Goal: Information Seeking & Learning: Compare options

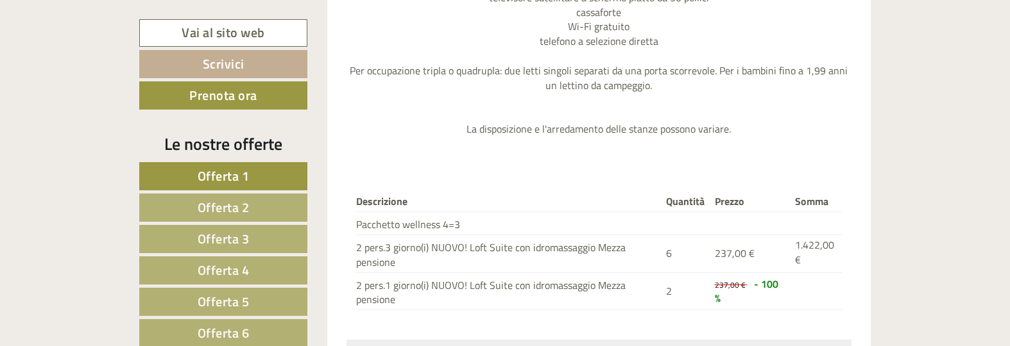
scroll to position [1817, 0]
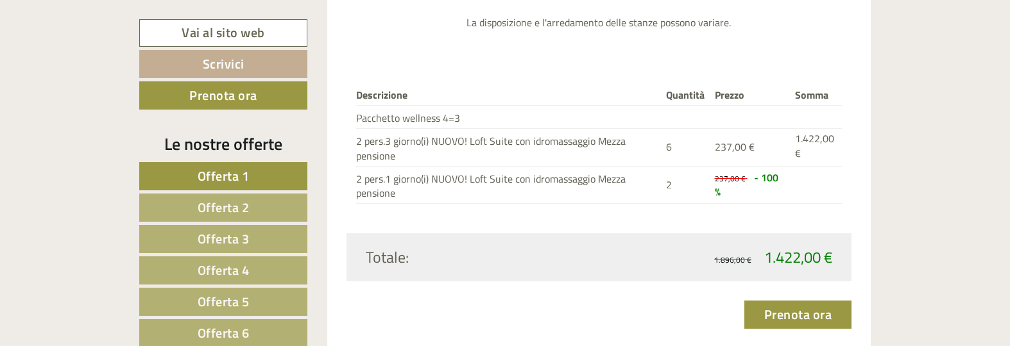
click at [223, 212] on span "Offerta 2" at bounding box center [224, 208] width 52 height 20
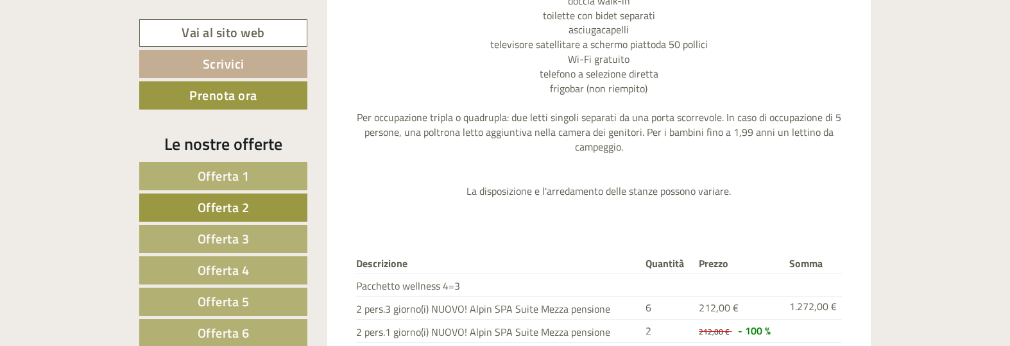
scroll to position [1740, 0]
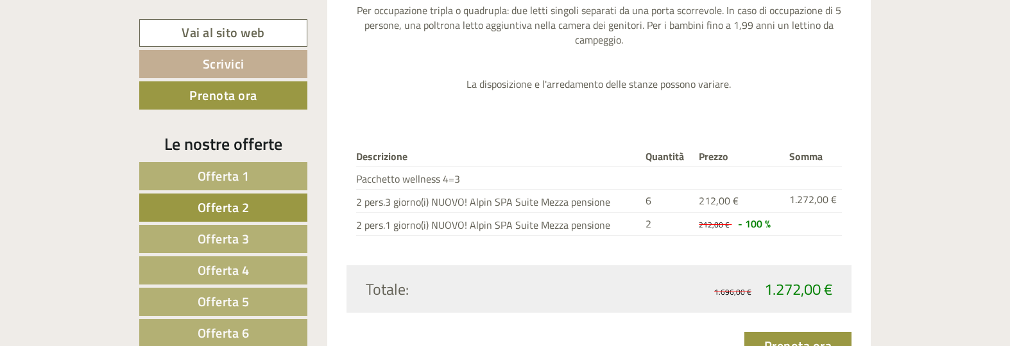
click at [257, 238] on link "Offerta 3" at bounding box center [223, 239] width 168 height 28
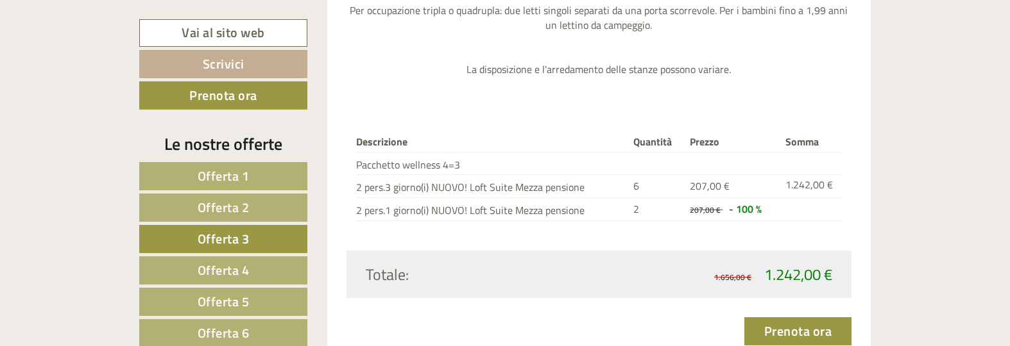
click at [227, 265] on span "Offerta 4" at bounding box center [224, 270] width 52 height 20
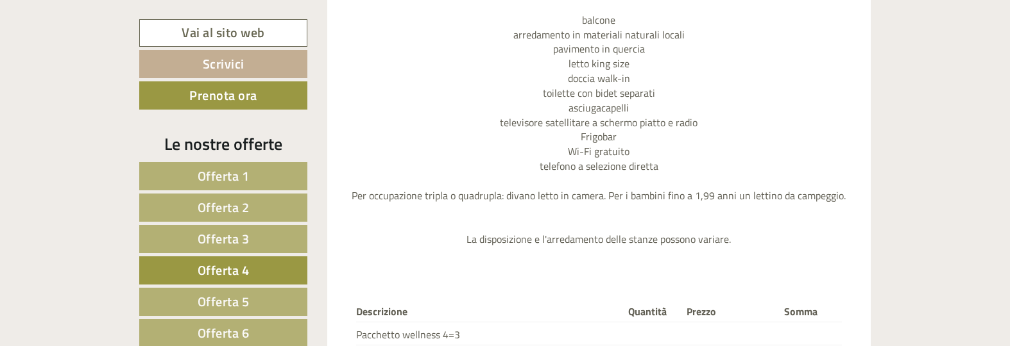
scroll to position [1686, 0]
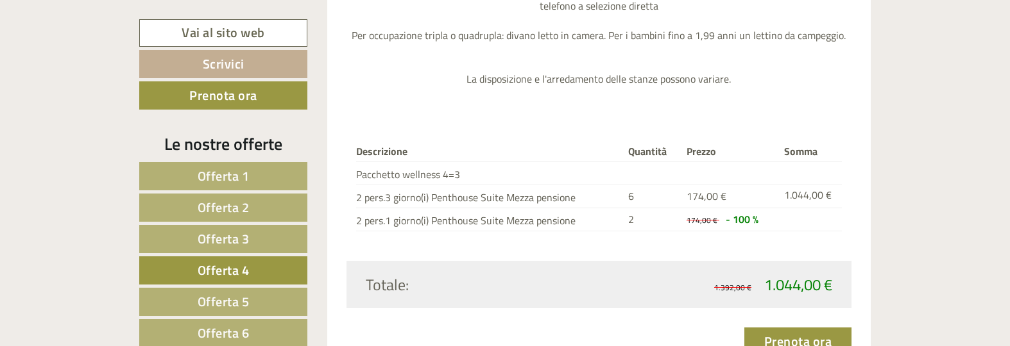
click at [226, 306] on span "Offerta 5" at bounding box center [224, 302] width 52 height 20
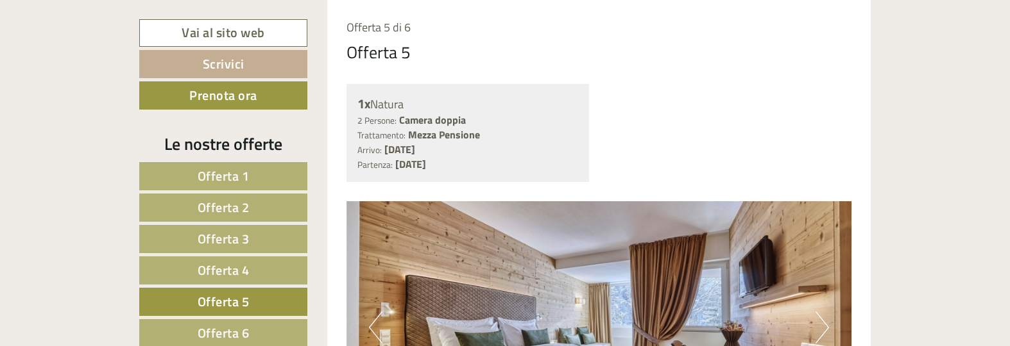
scroll to position [1259, 0]
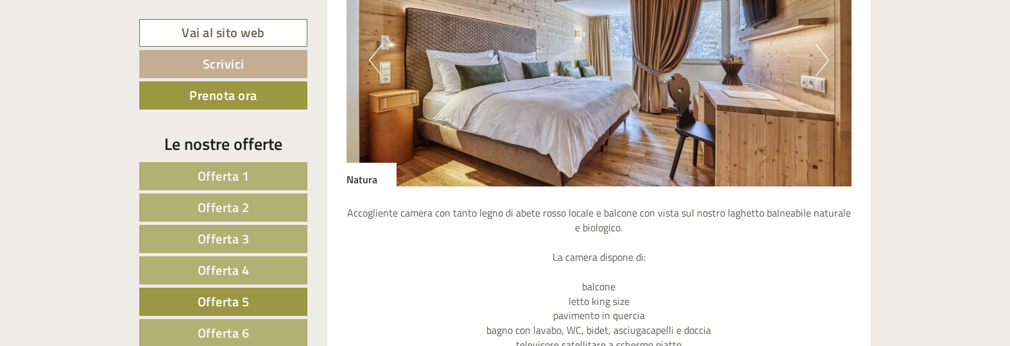
click at [226, 329] on span "Offerta 6" at bounding box center [224, 333] width 52 height 20
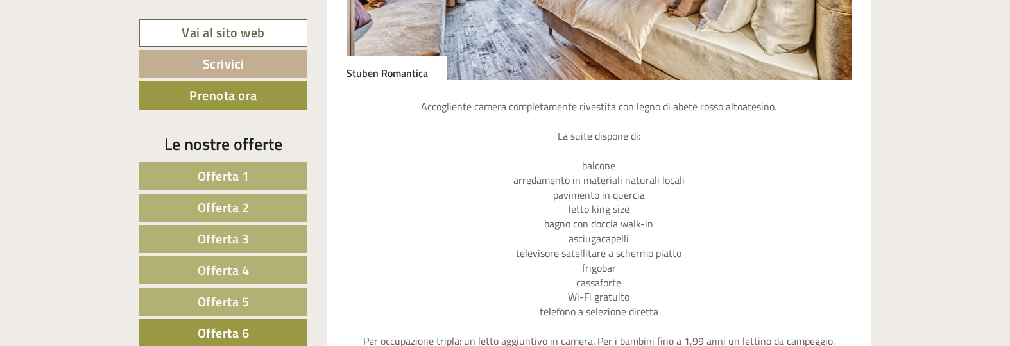
scroll to position [1525, 0]
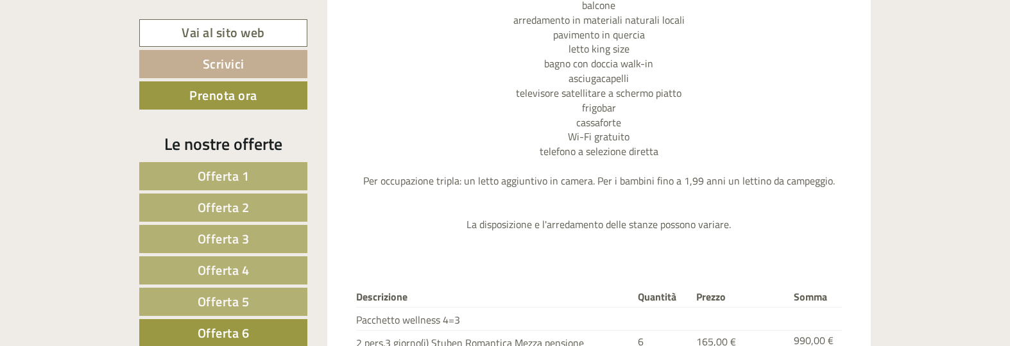
click at [211, 173] on span "Offerta 1" at bounding box center [224, 176] width 52 height 20
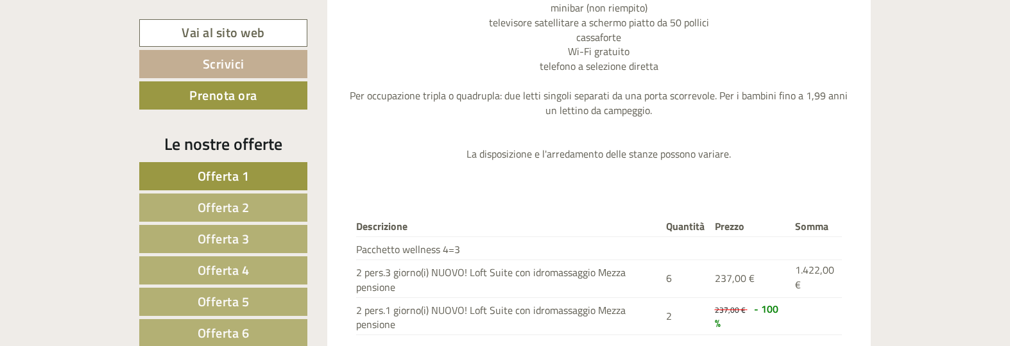
scroll to position [1846, 0]
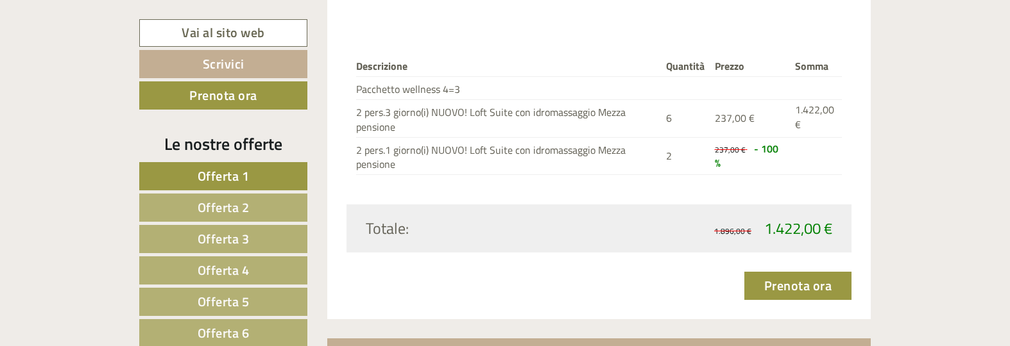
click at [203, 216] on span "Offerta 2" at bounding box center [224, 208] width 52 height 20
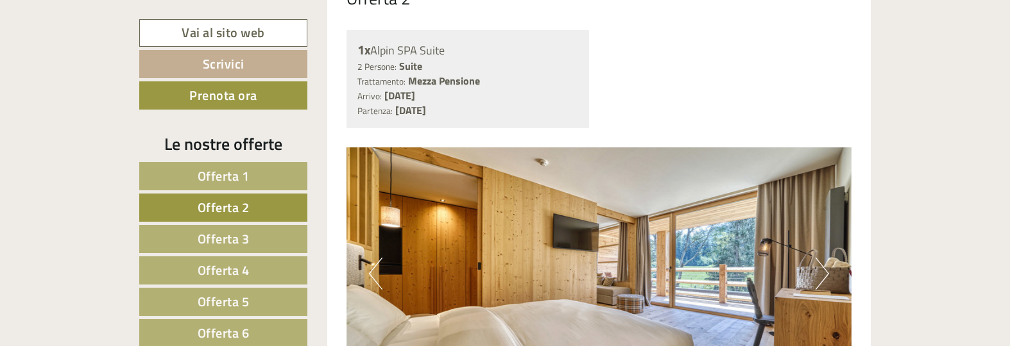
scroll to position [1098, 0]
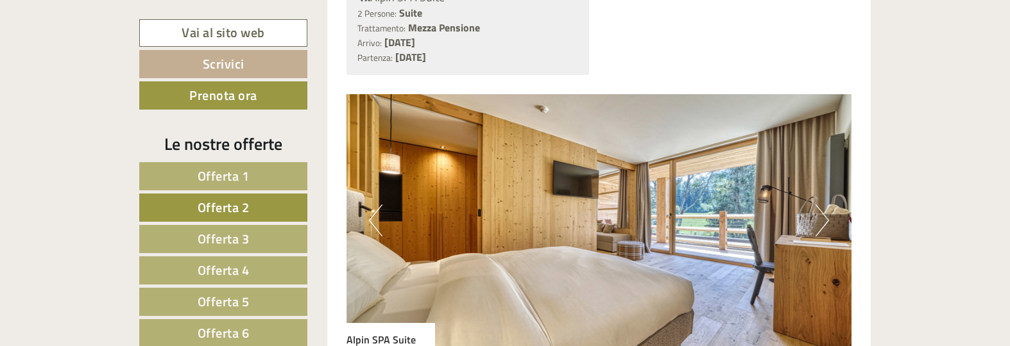
click at [578, 217] on img at bounding box center [598, 220] width 505 height 253
click at [824, 223] on button "Next" at bounding box center [821, 221] width 13 height 32
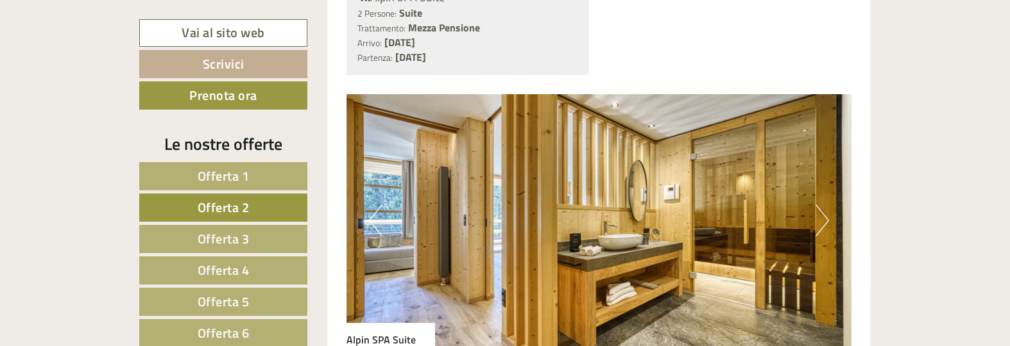
click at [824, 221] on button "Next" at bounding box center [821, 221] width 13 height 32
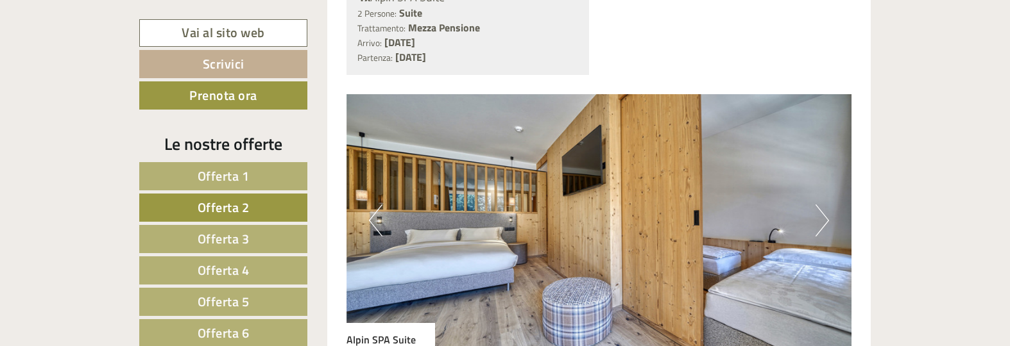
click at [826, 225] on button "Next" at bounding box center [821, 221] width 13 height 32
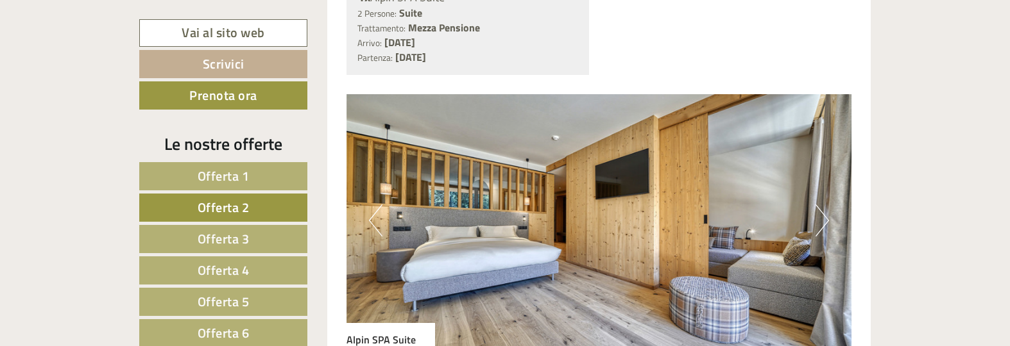
click at [826, 225] on button "Next" at bounding box center [821, 221] width 13 height 32
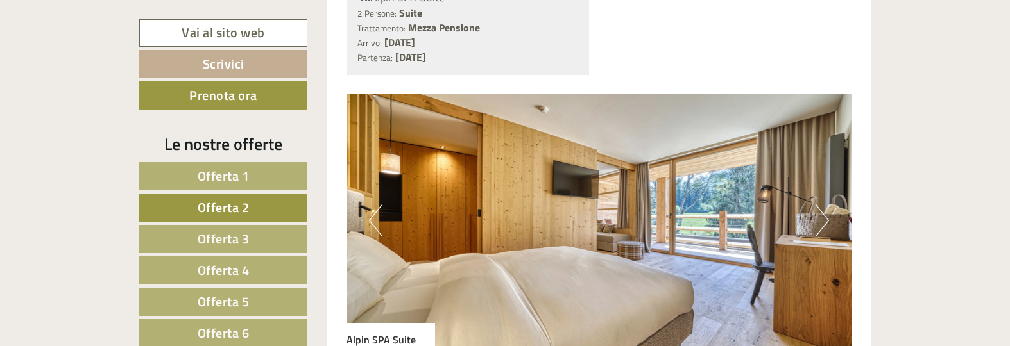
click at [819, 223] on button "Next" at bounding box center [821, 221] width 13 height 32
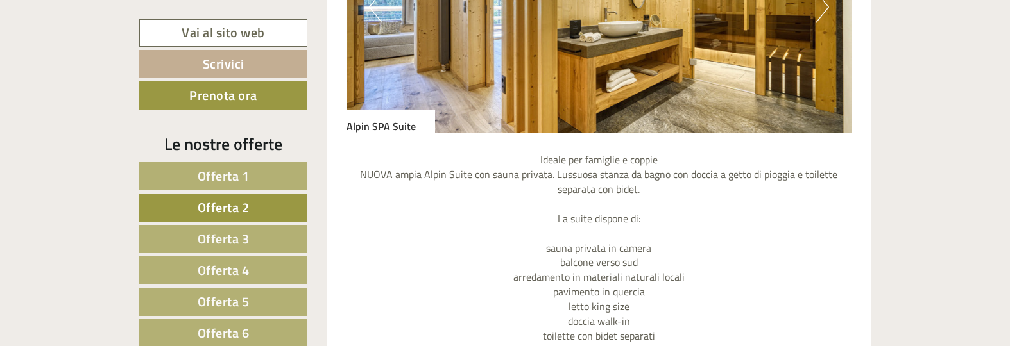
scroll to position [1205, 0]
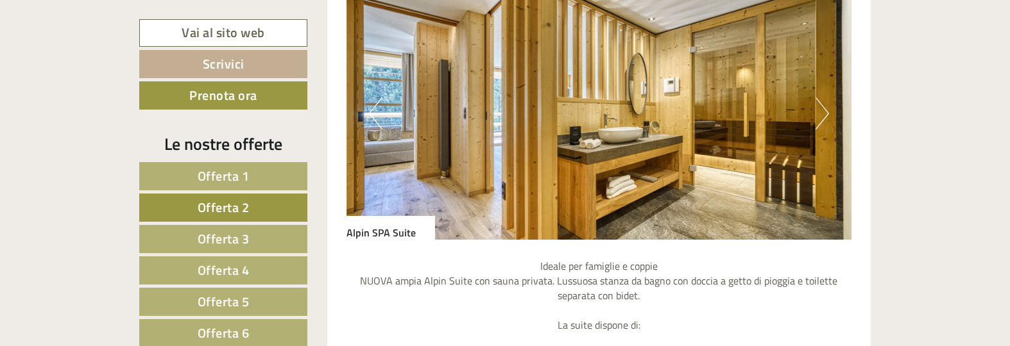
click at [247, 176] on span "Offerta 1" at bounding box center [224, 176] width 52 height 20
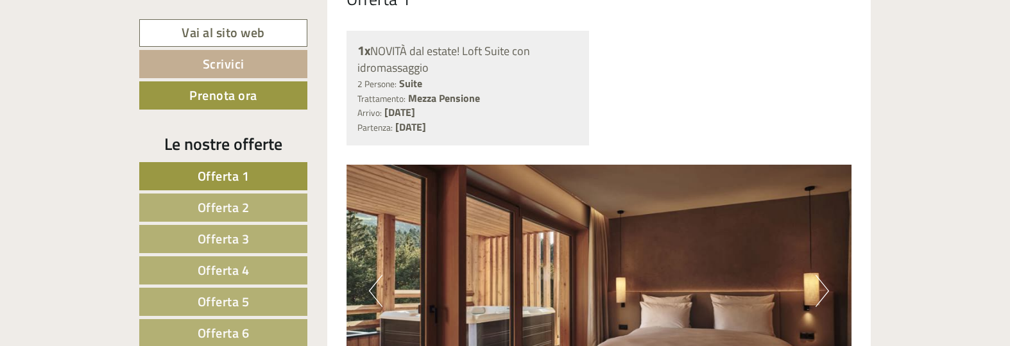
scroll to position [1205, 0]
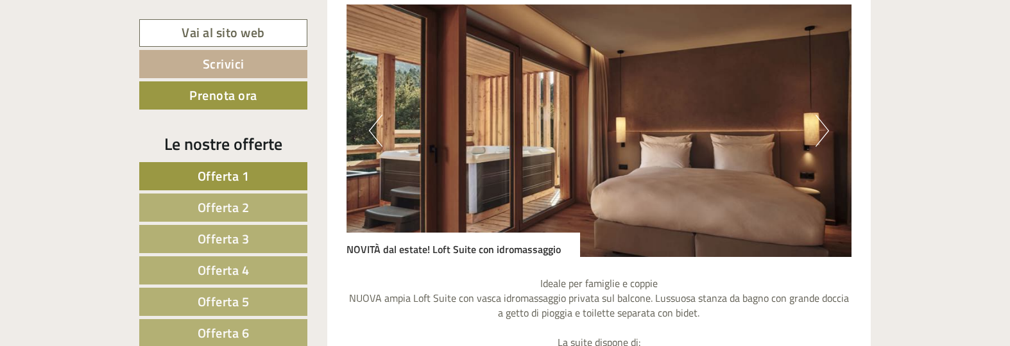
click at [819, 136] on button "Next" at bounding box center [821, 131] width 13 height 32
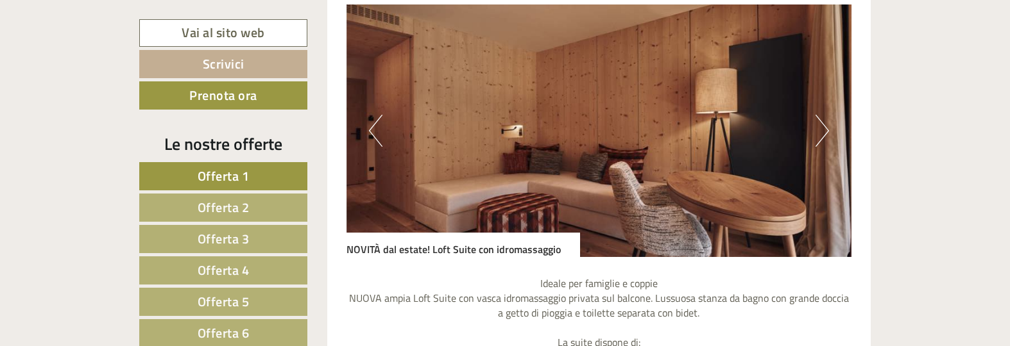
click at [823, 139] on button "Next" at bounding box center [821, 131] width 13 height 32
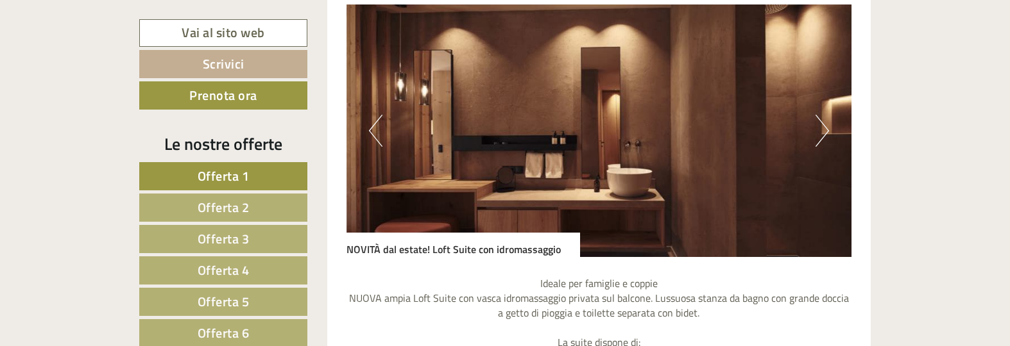
click at [826, 139] on button "Next" at bounding box center [821, 131] width 13 height 32
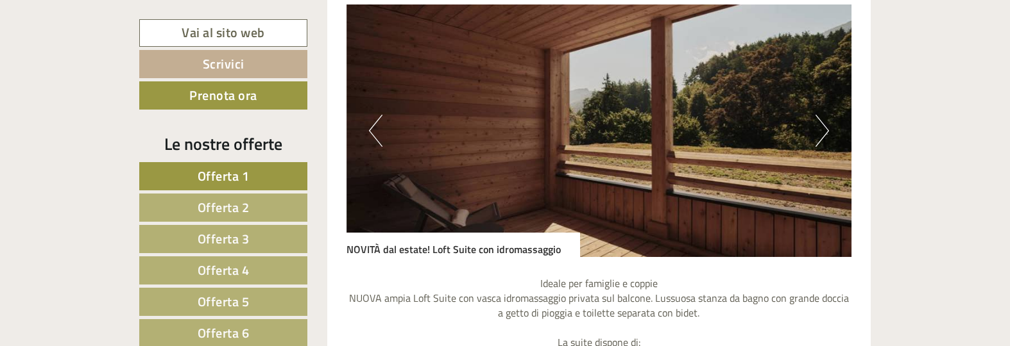
click at [826, 139] on button "Next" at bounding box center [821, 131] width 13 height 32
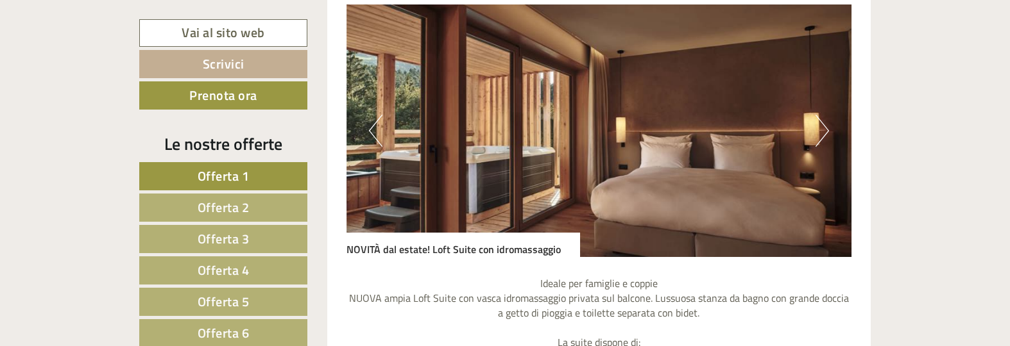
click at [826, 139] on button "Next" at bounding box center [821, 131] width 13 height 32
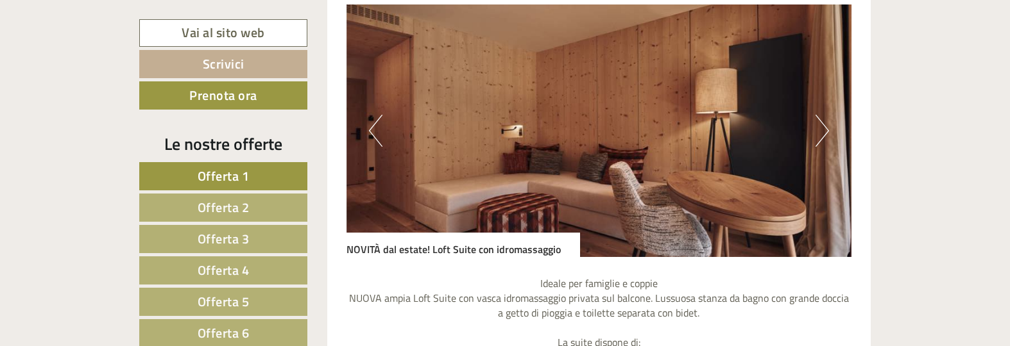
click at [826, 135] on button "Next" at bounding box center [821, 131] width 13 height 32
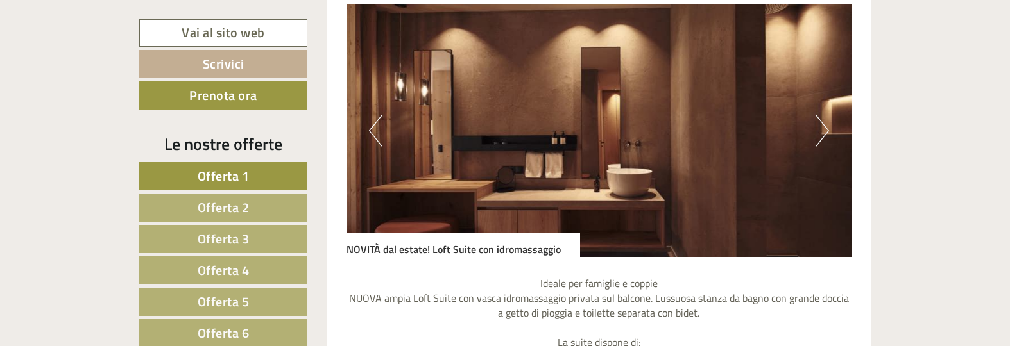
click at [826, 135] on button "Next" at bounding box center [821, 131] width 13 height 32
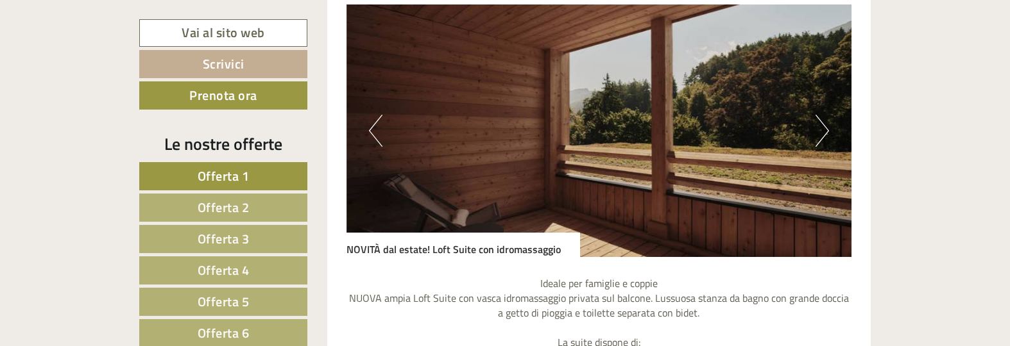
click at [826, 135] on button "Next" at bounding box center [821, 131] width 13 height 32
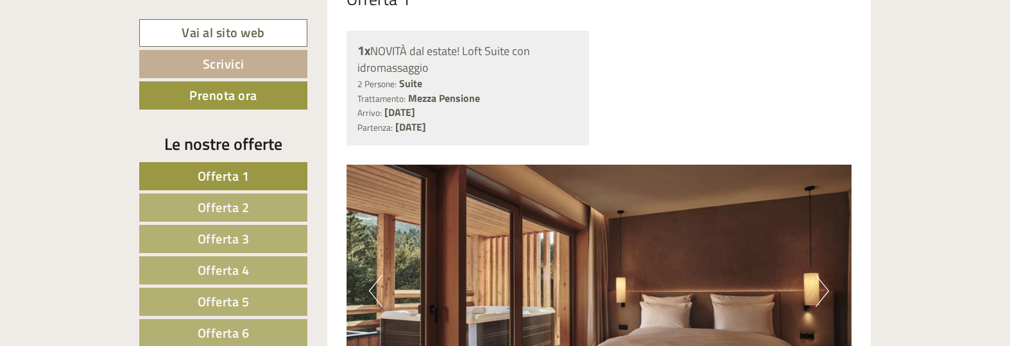
scroll to position [884, 0]
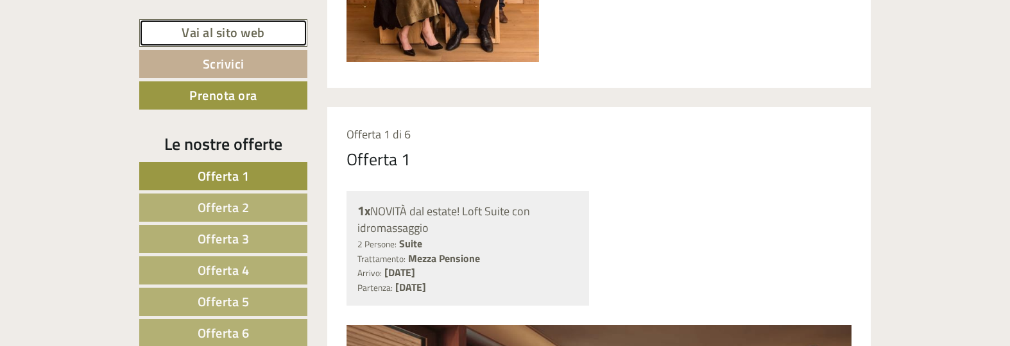
click at [225, 35] on link "Vai al sito web" at bounding box center [223, 33] width 168 height 28
